Goal: Transaction & Acquisition: Purchase product/service

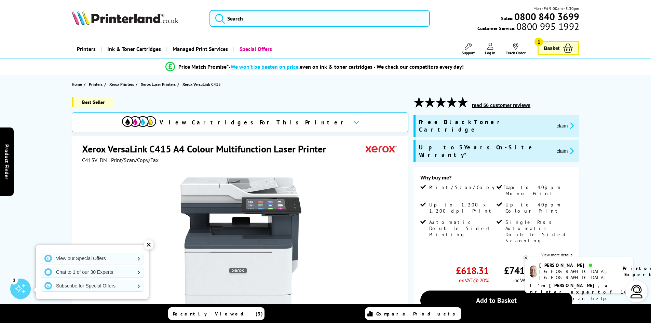
click at [80, 46] on link "Printers" at bounding box center [86, 48] width 29 height 17
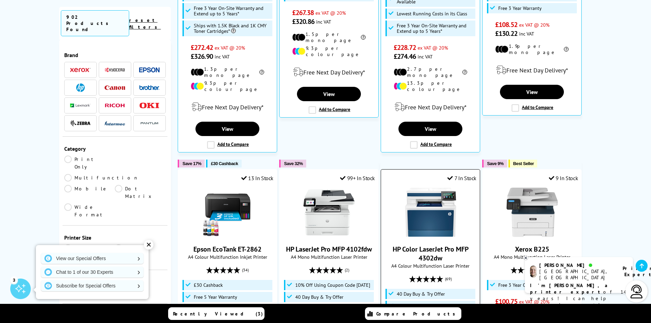
scroll to position [444, 0]
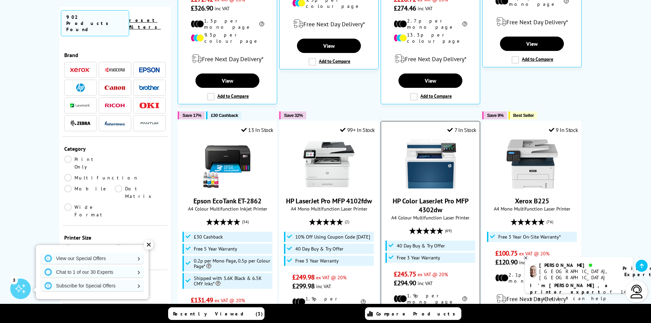
click at [434, 147] on img at bounding box center [430, 163] width 51 height 51
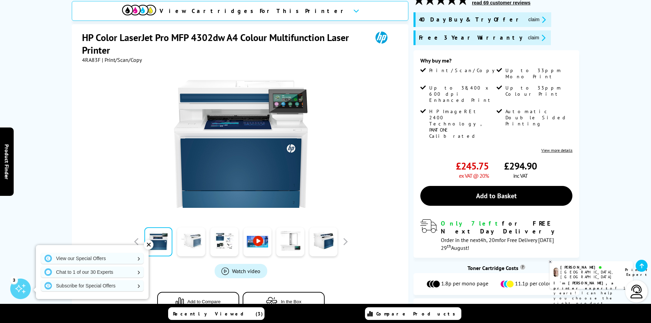
click at [196, 237] on link at bounding box center [191, 241] width 28 height 29
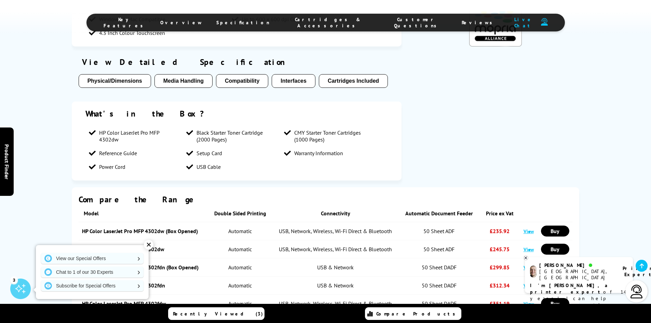
scroll to position [752, 0]
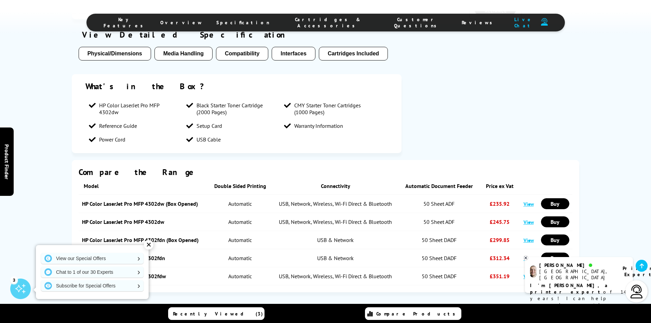
click at [147, 245] on div "✕" at bounding box center [149, 245] width 10 height 10
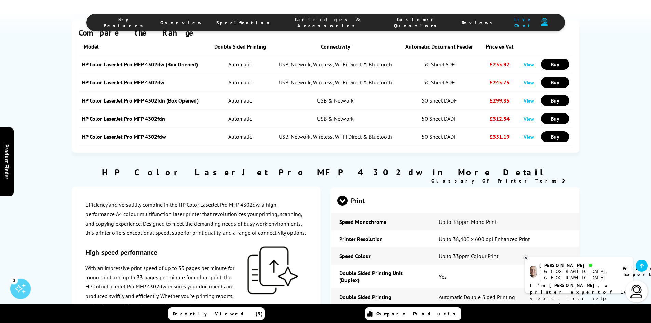
scroll to position [854, 0]
